Goal: Navigation & Orientation: Find specific page/section

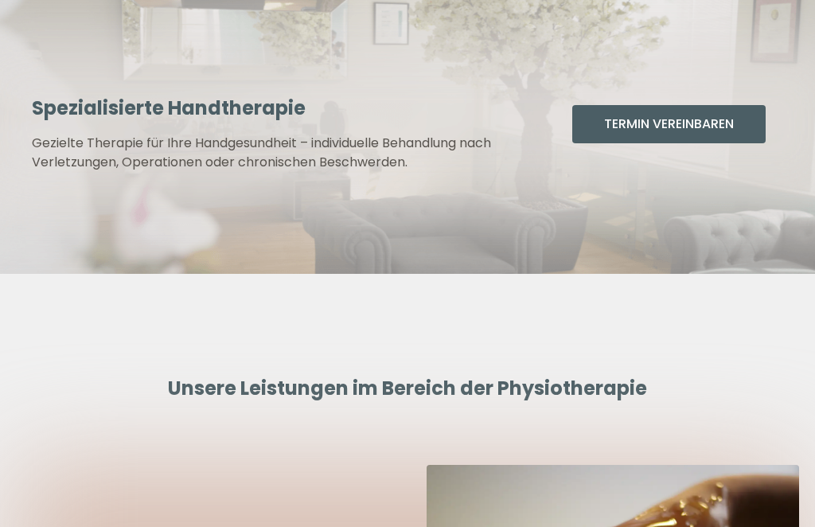
scroll to position [3190, 0]
click at [660, 107] on button "Termin Vereinbaren" at bounding box center [668, 124] width 193 height 38
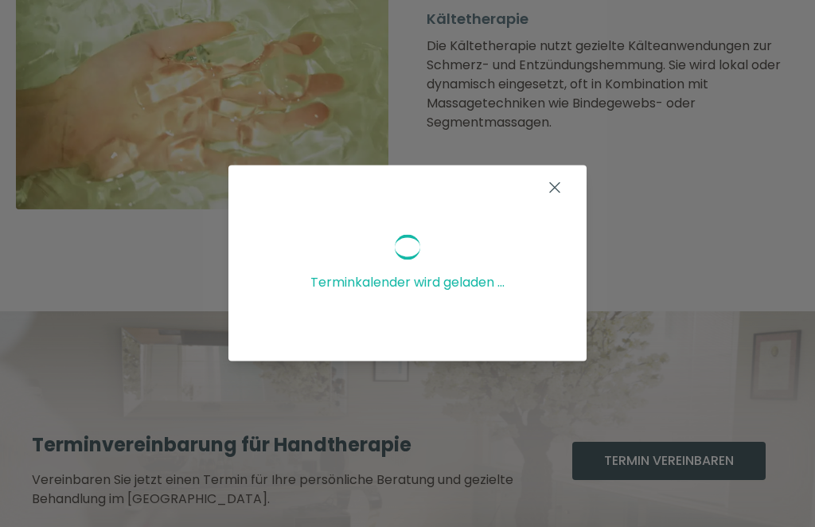
scroll to position [6915, 0]
click at [565, 204] on button at bounding box center [555, 188] width 32 height 32
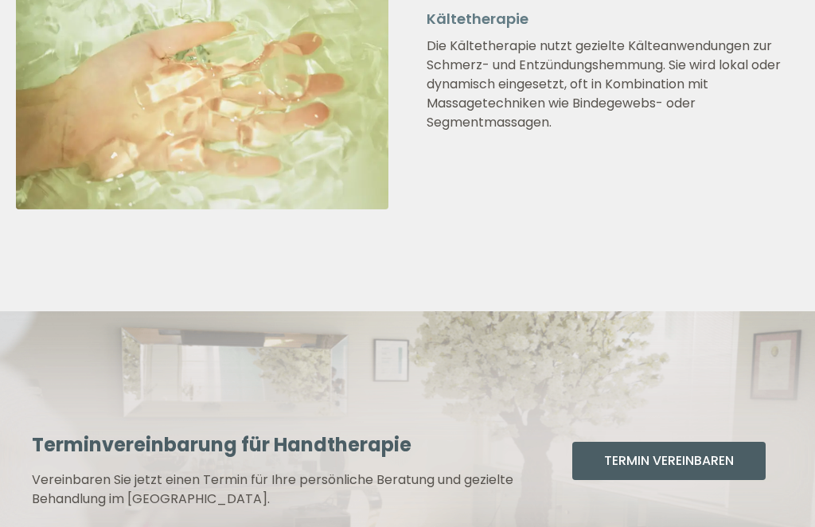
click at [686, 446] on button "Termin Vereinbaren" at bounding box center [668, 461] width 193 height 38
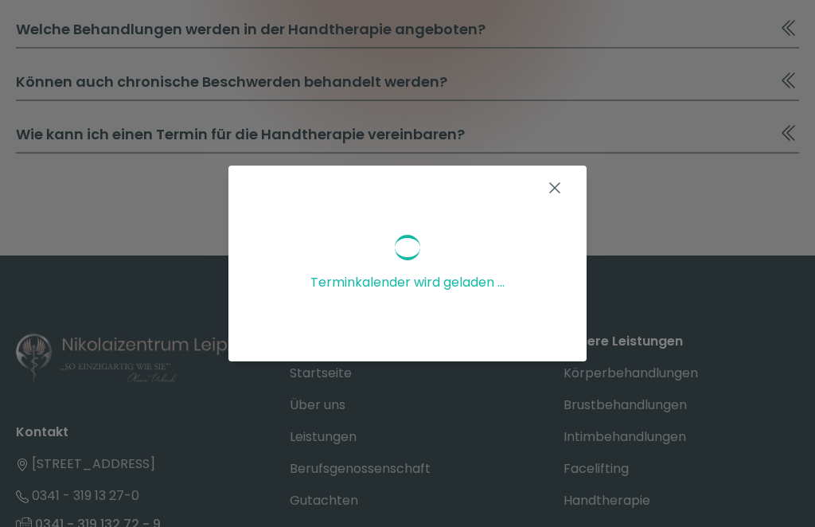
scroll to position [7883, 0]
click at [653, 488] on div "Terminkalender wird geladen ..." at bounding box center [407, 263] width 815 height 527
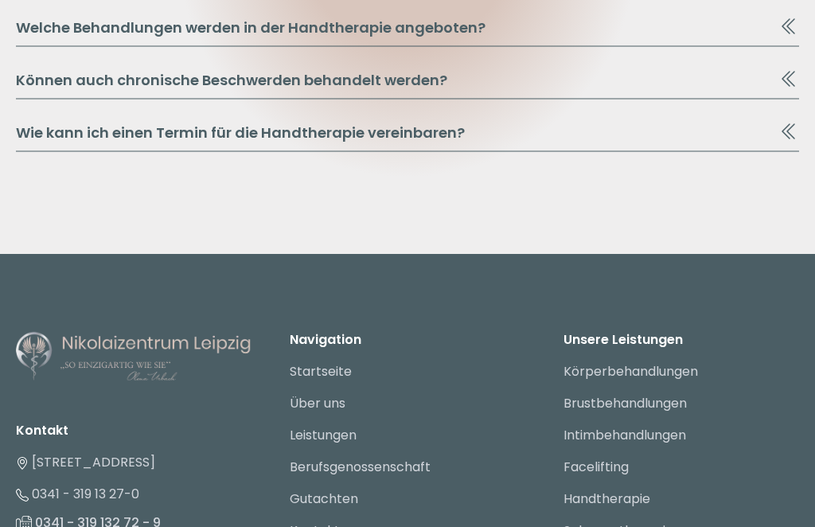
click at [632, 489] on link "Handtherapie" at bounding box center [606, 498] width 87 height 18
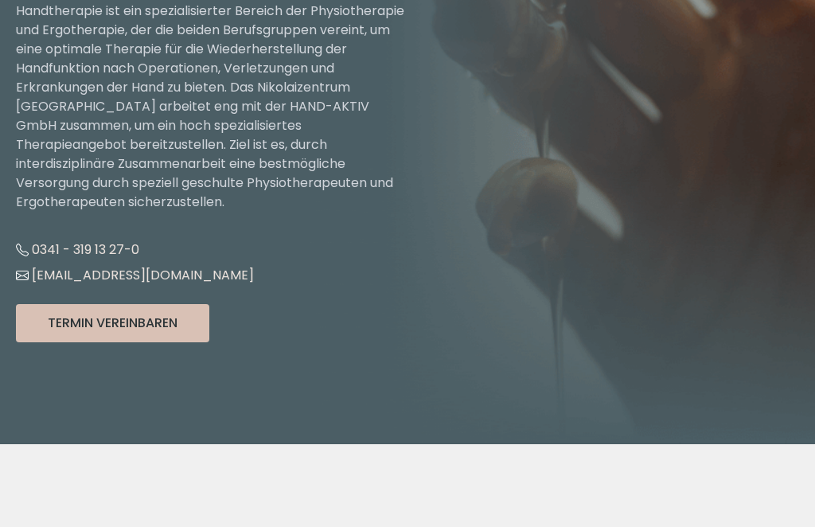
scroll to position [288, 0]
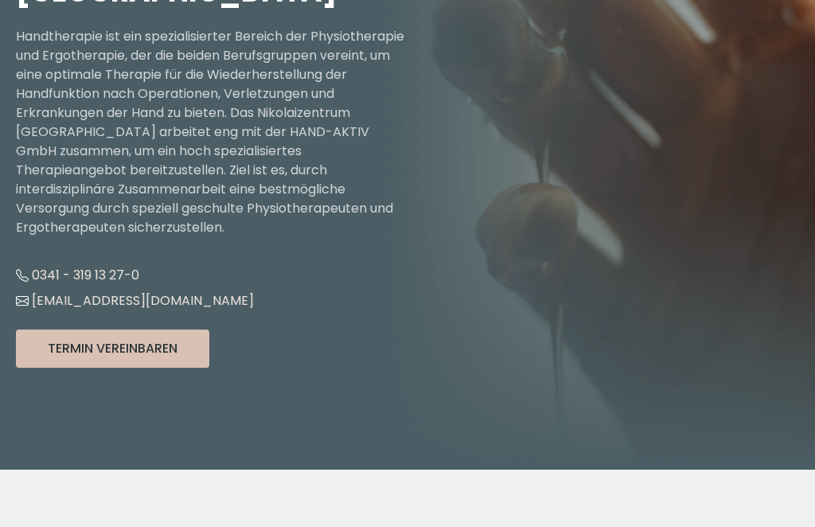
click at [117, 329] on button "Termin Vereinbaren" at bounding box center [112, 348] width 193 height 38
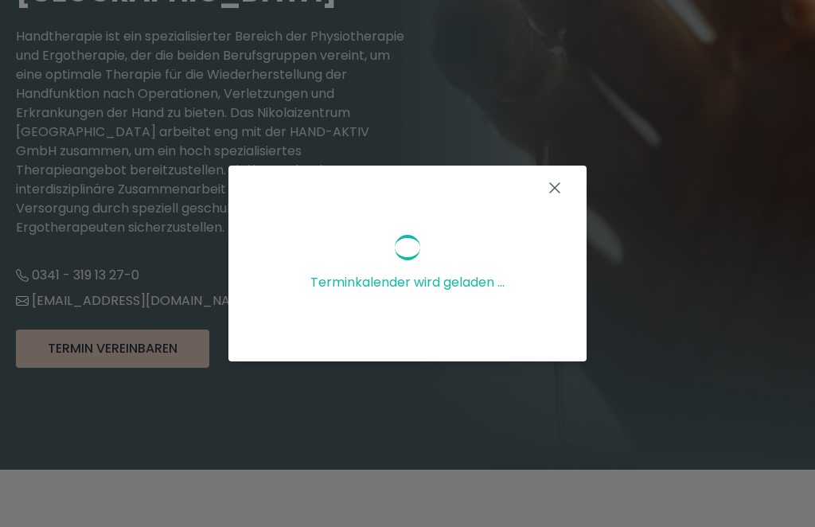
click at [563, 197] on icon at bounding box center [554, 187] width 19 height 19
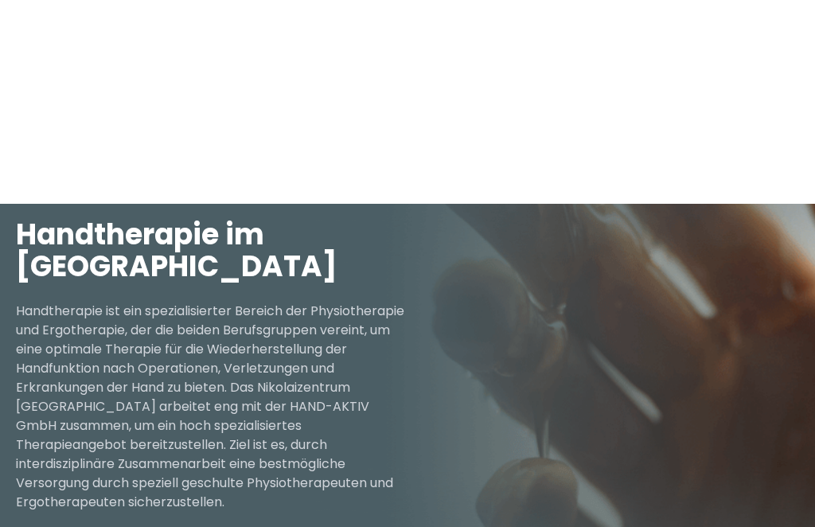
scroll to position [0, 0]
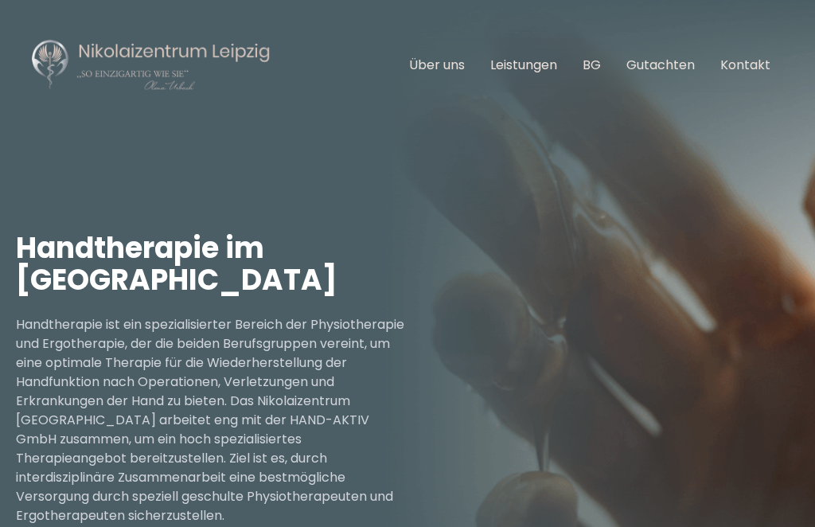
click at [737, 65] on link "Kontakt" at bounding box center [745, 65] width 50 height 18
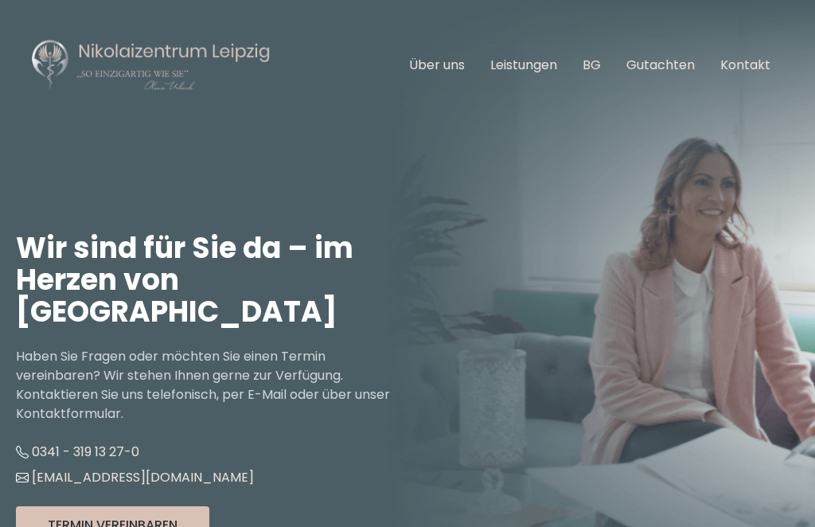
click at [452, 60] on link "Über uns" at bounding box center [437, 65] width 56 height 18
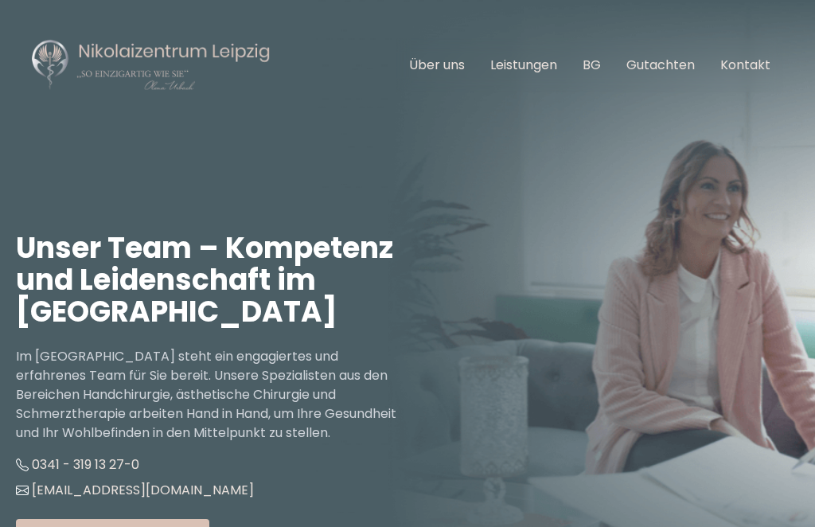
click at [444, 67] on link "Über uns" at bounding box center [437, 65] width 56 height 18
